Goal: Check status: Check status

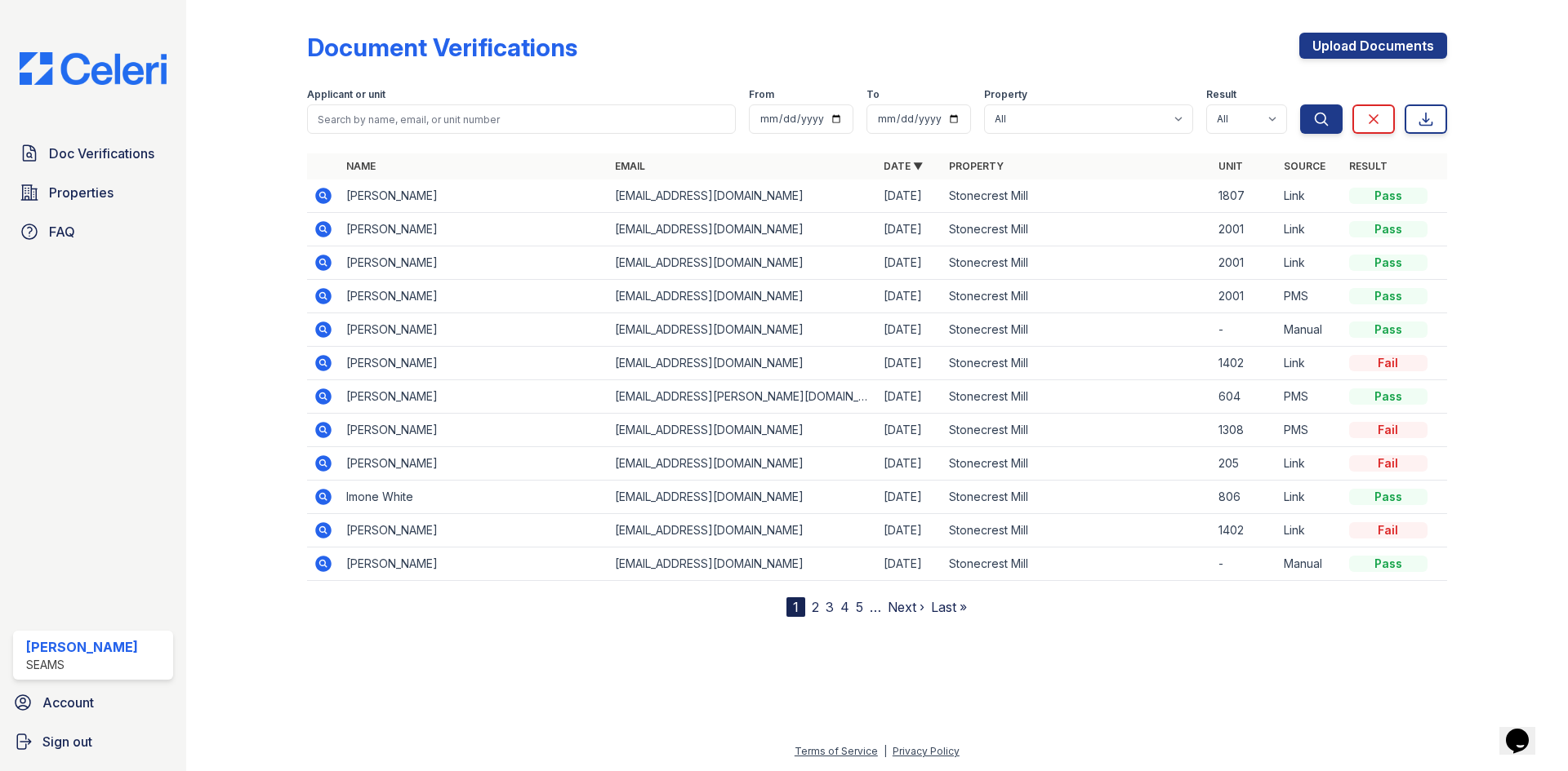
click at [323, 202] on icon at bounding box center [323, 196] width 16 height 16
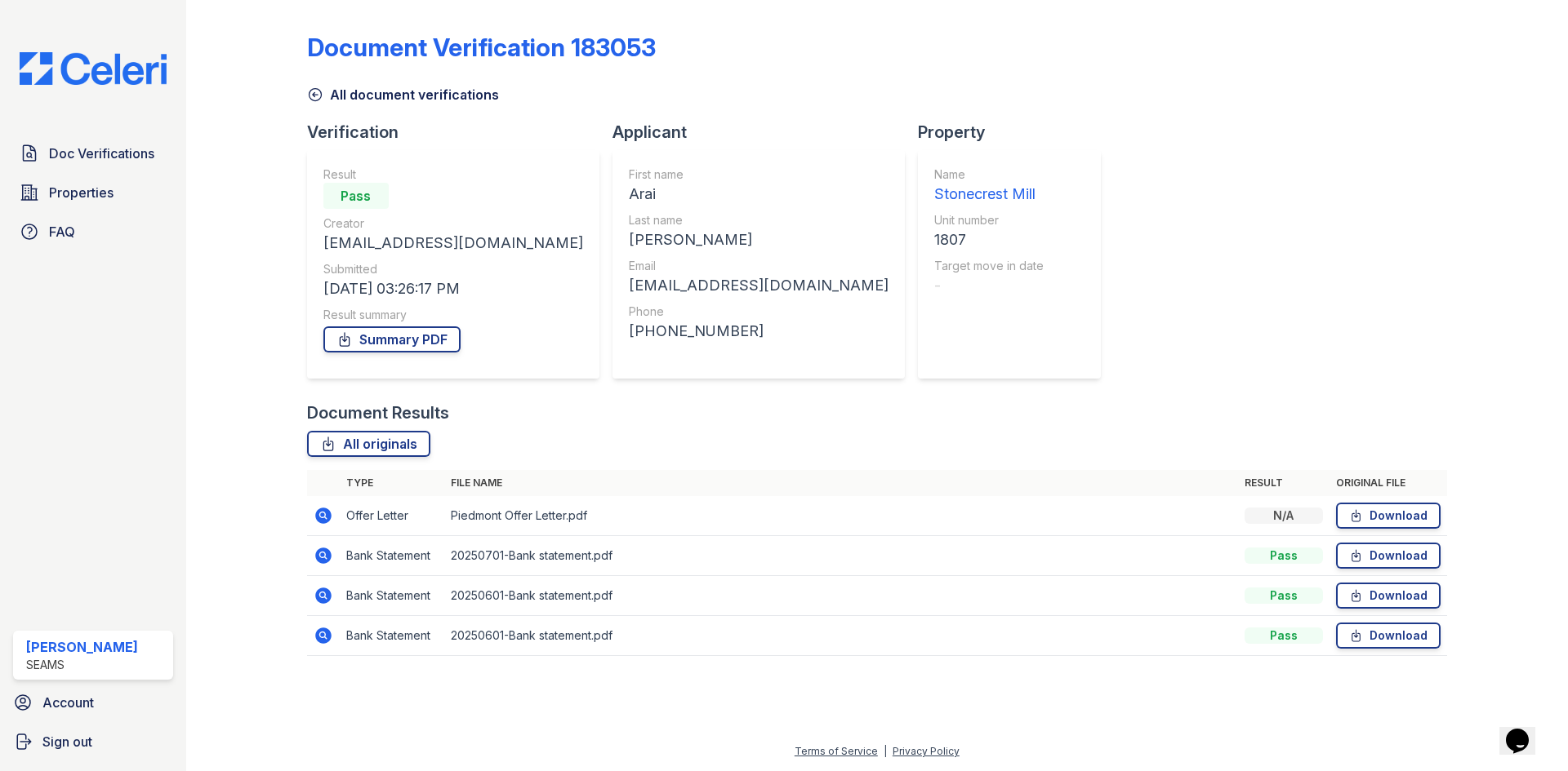
click at [319, 561] on icon at bounding box center [323, 556] width 16 height 16
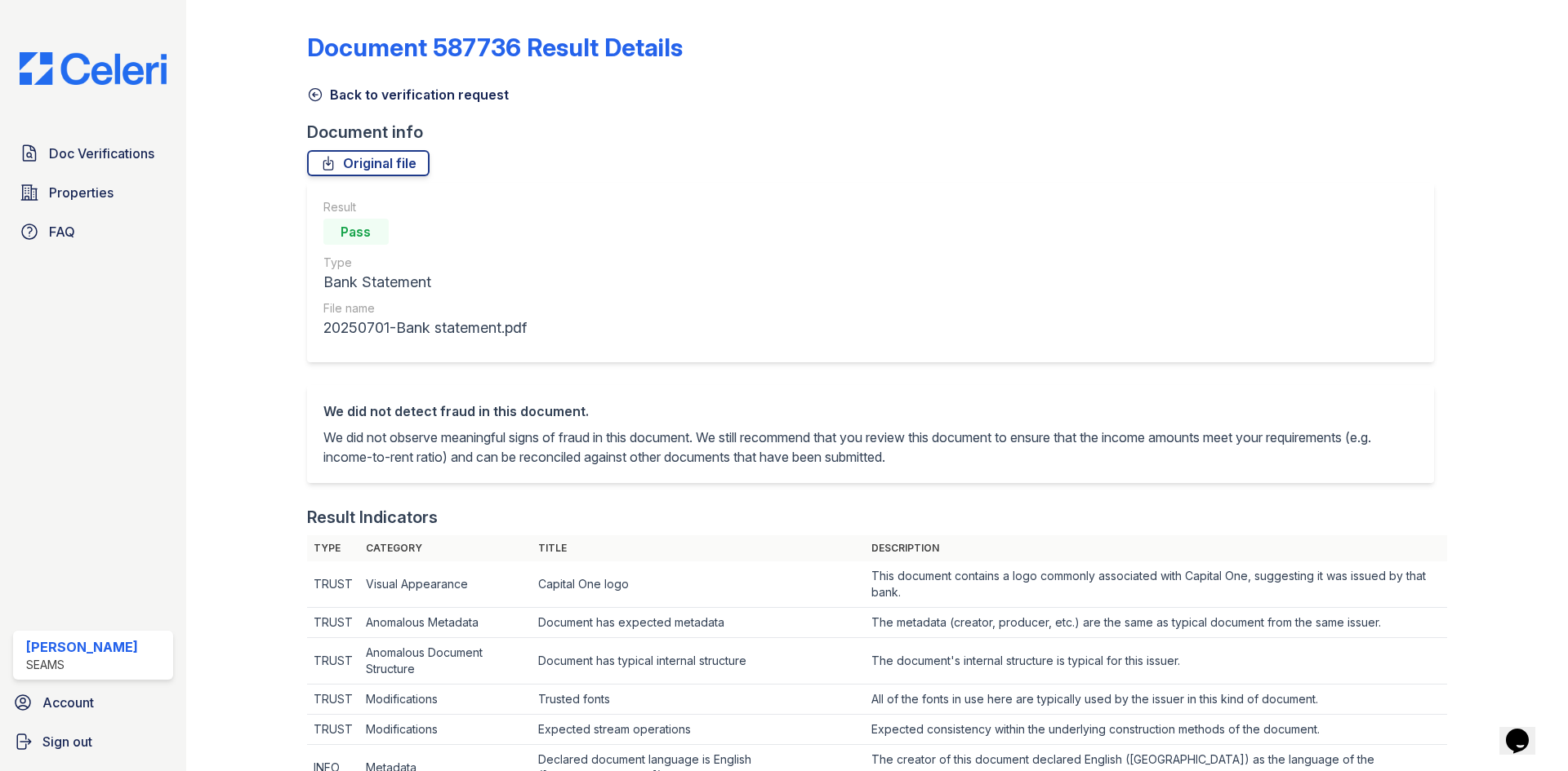
click at [377, 99] on link "Back to verification request" at bounding box center [408, 94] width 202 height 20
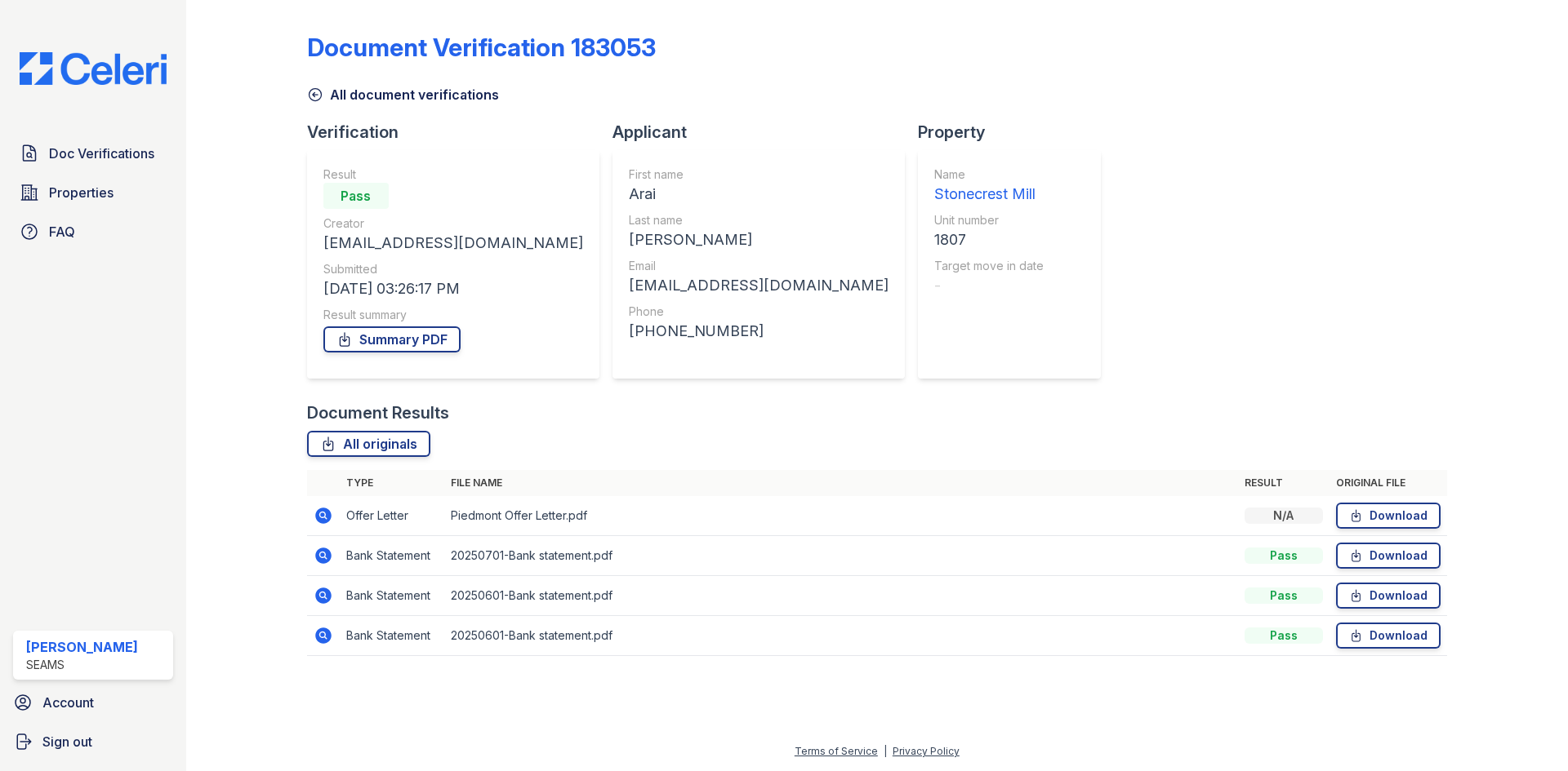
click at [970, 246] on div "Document Verification 183053 All document verifications Verification Result Pas…" at bounding box center [877, 339] width 1140 height 666
click at [319, 590] on icon at bounding box center [323, 596] width 20 height 20
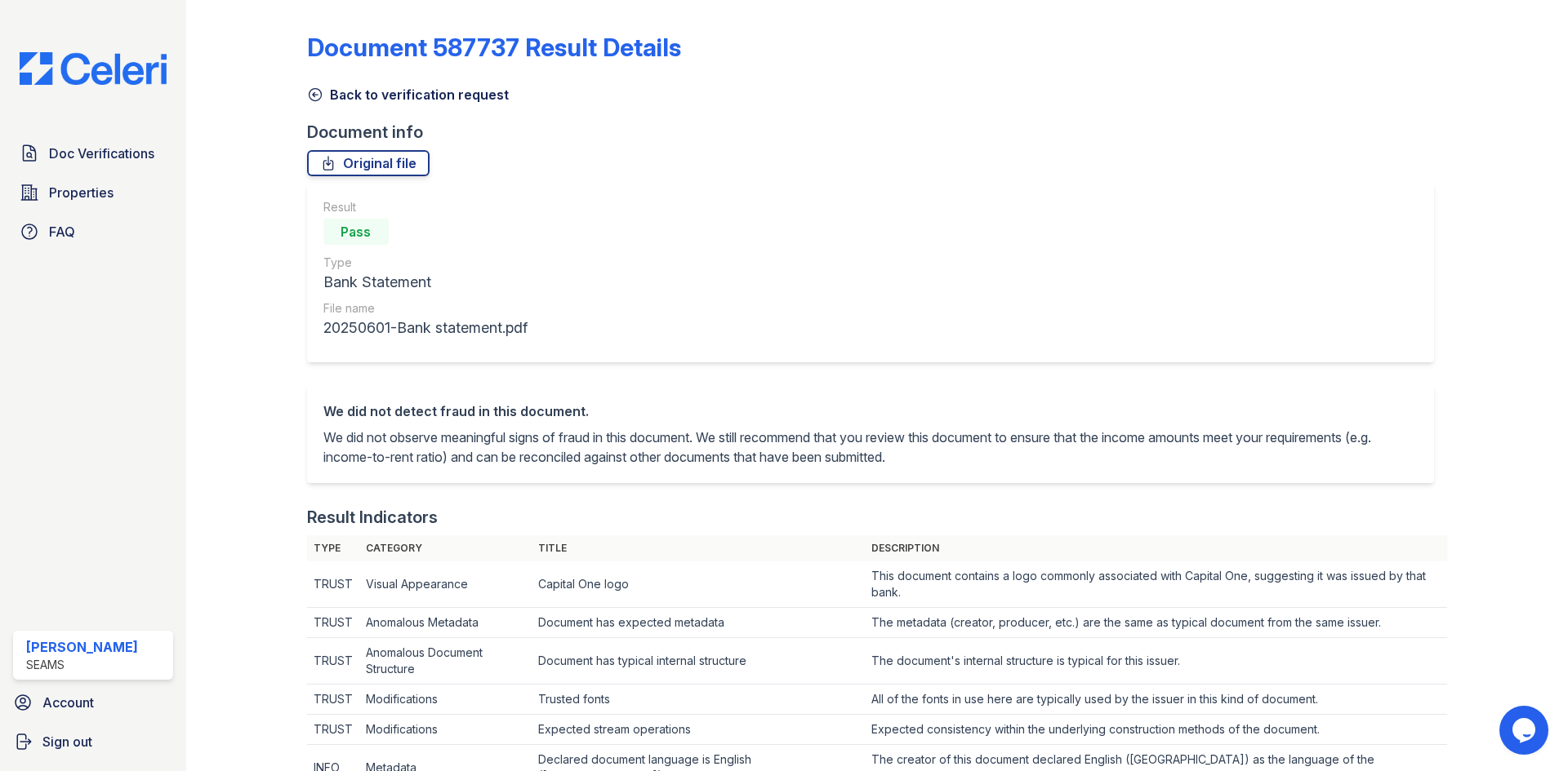
click at [310, 96] on icon at bounding box center [315, 94] width 16 height 16
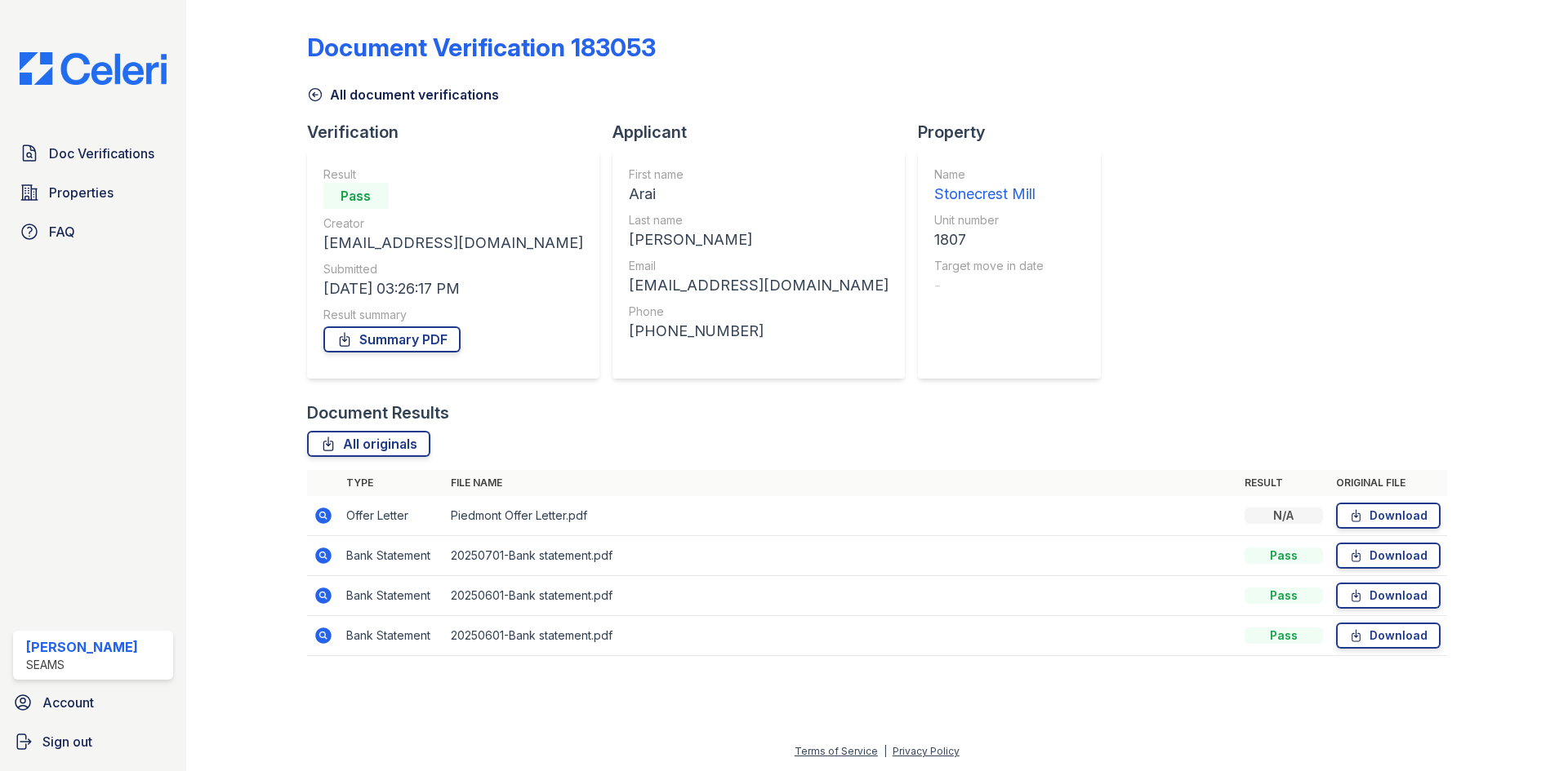
click at [323, 93] on icon at bounding box center [315, 94] width 16 height 16
